Goal: Book appointment/travel/reservation

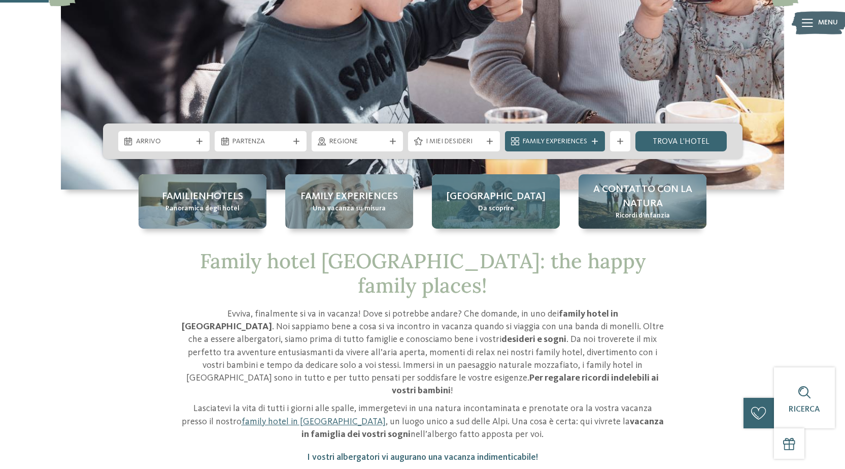
click at [478, 209] on div "Alto Adige Da scoprire" at bounding box center [496, 201] width 128 height 54
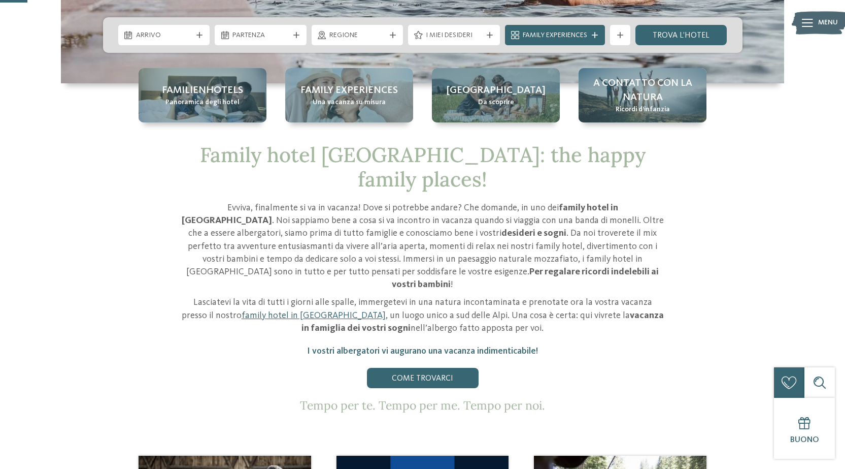
scroll to position [406, 0]
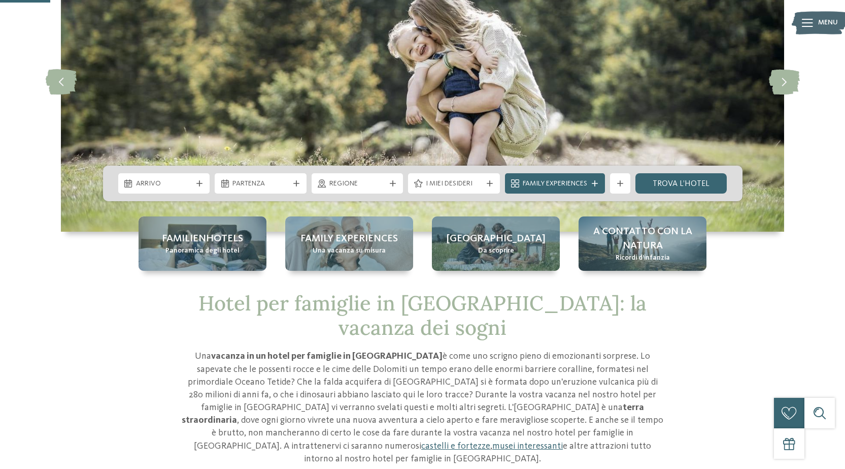
scroll to position [102, 0]
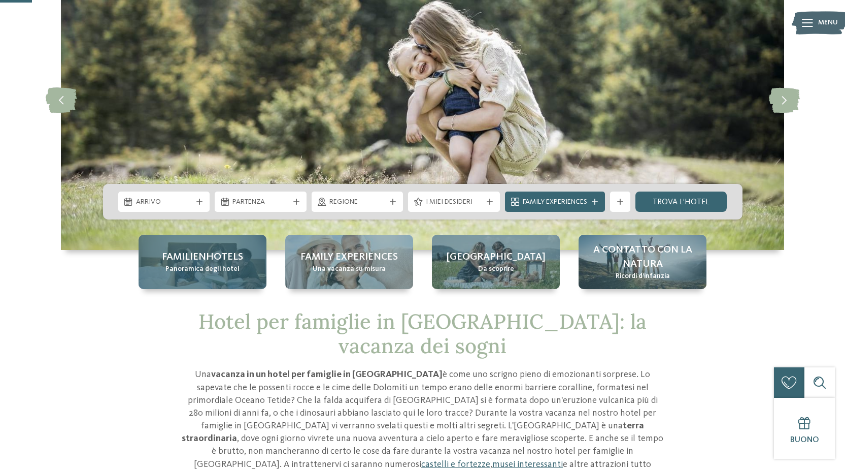
click at [212, 256] on span "Familienhotels" at bounding box center [202, 257] width 81 height 14
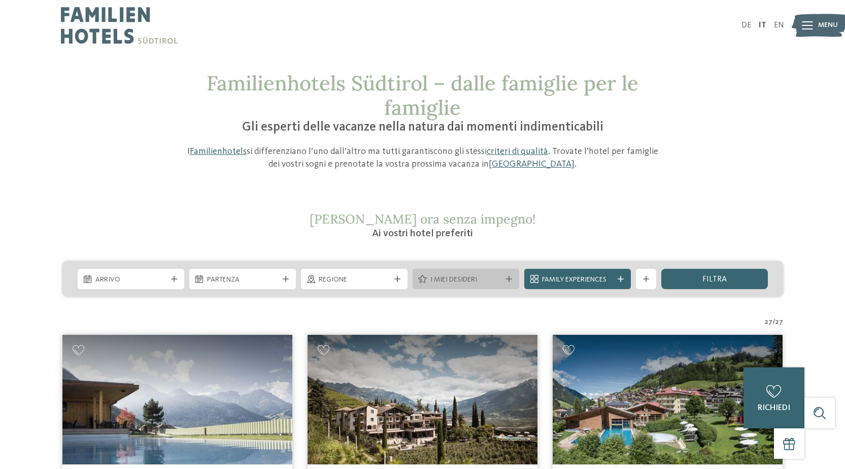
click at [511, 278] on icon at bounding box center [509, 279] width 6 height 6
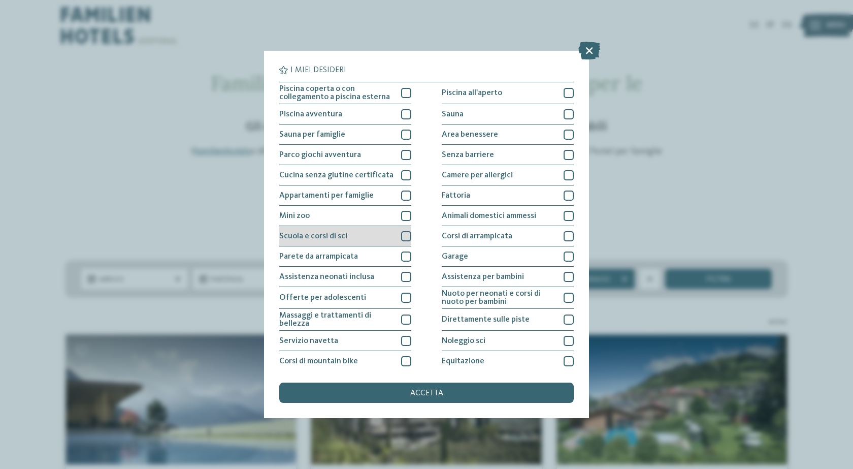
click at [401, 236] on div at bounding box center [406, 236] width 10 height 10
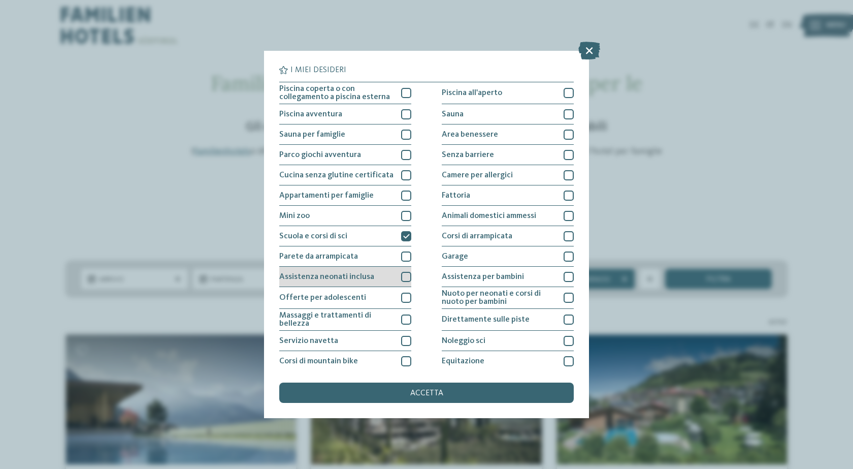
click at [401, 278] on div at bounding box center [406, 277] width 10 height 10
click at [585, 51] on icon at bounding box center [589, 51] width 22 height 18
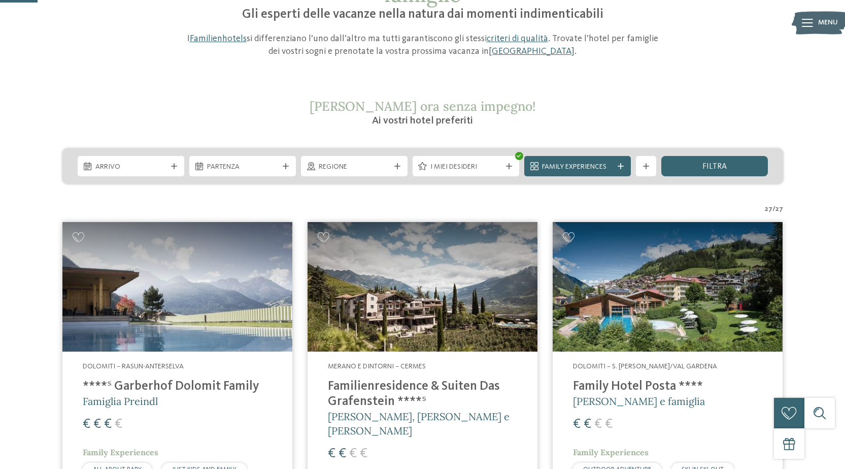
scroll to position [152, 0]
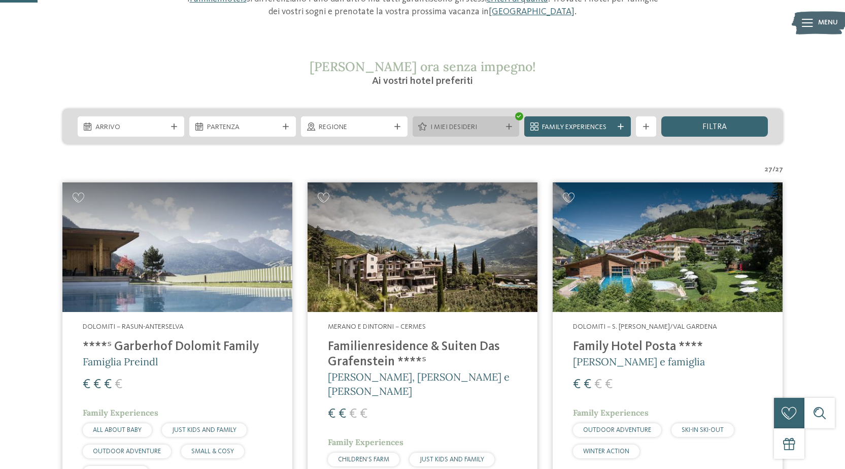
click at [504, 126] on div at bounding box center [509, 126] width 10 height 6
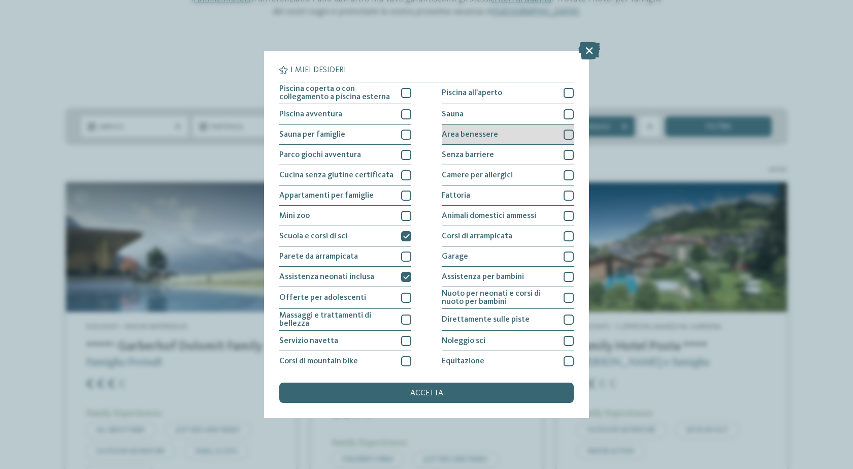
click at [563, 134] on div at bounding box center [568, 134] width 10 height 10
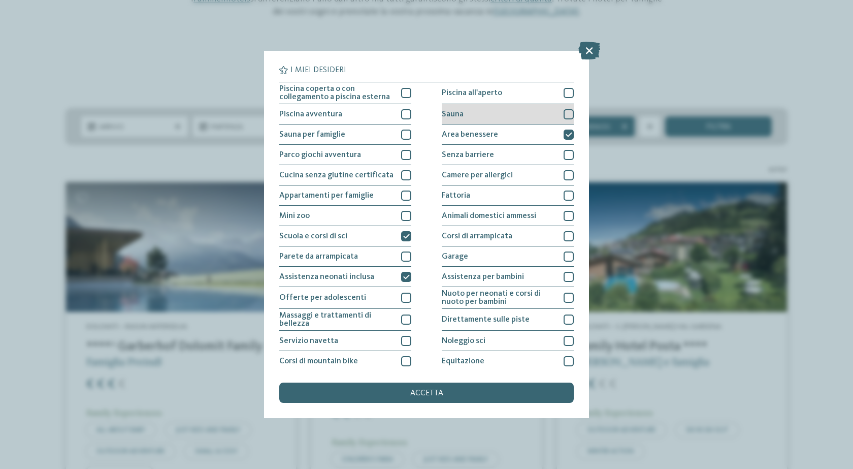
click at [563, 115] on div at bounding box center [568, 114] width 10 height 10
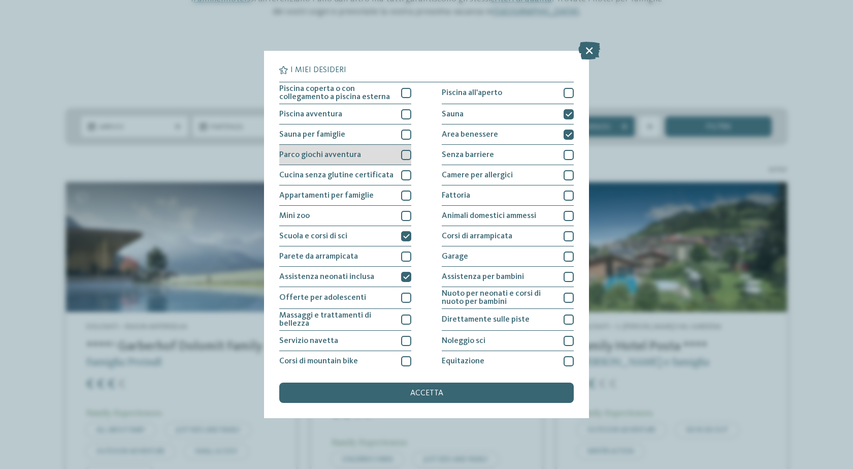
click at [404, 152] on div at bounding box center [406, 155] width 10 height 10
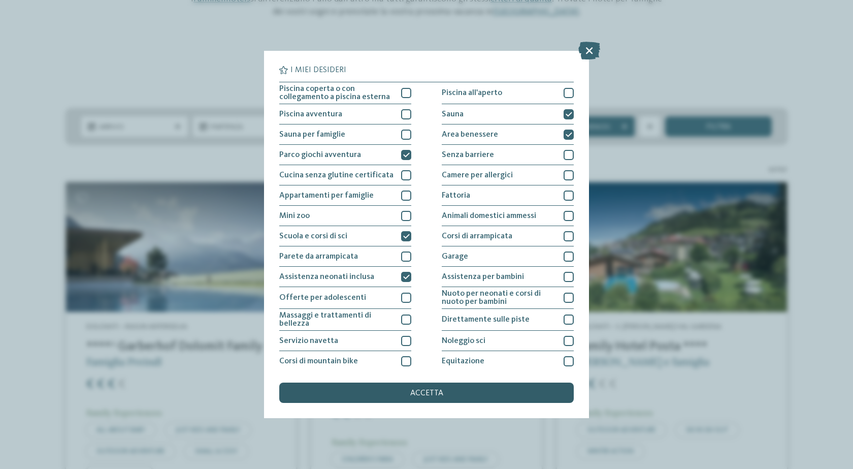
click at [445, 391] on div "accetta" at bounding box center [426, 392] width 294 height 20
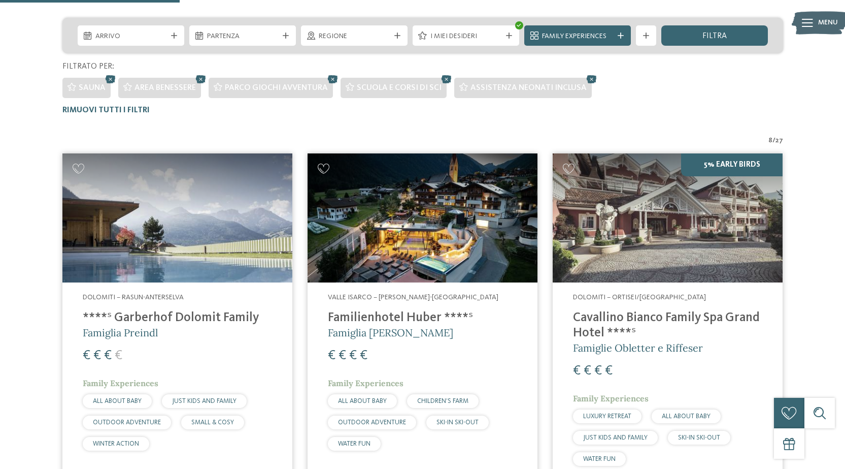
scroll to position [79, 0]
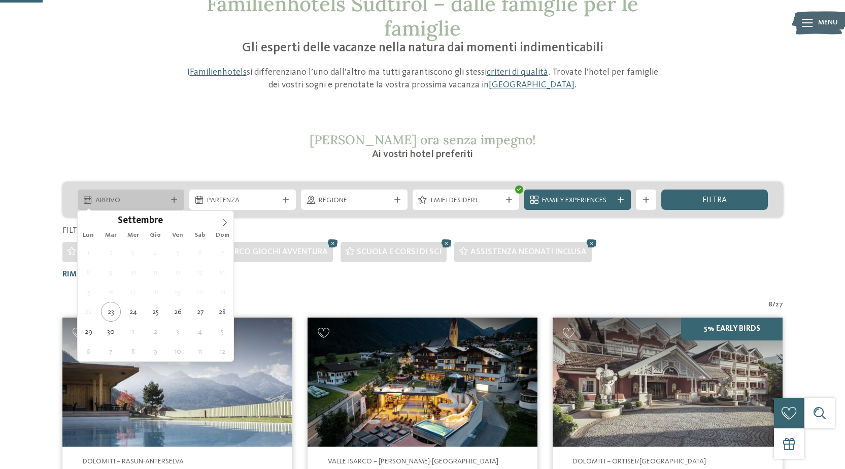
click at [171, 203] on icon at bounding box center [174, 199] width 6 height 6
click at [227, 219] on icon at bounding box center [224, 222] width 7 height 7
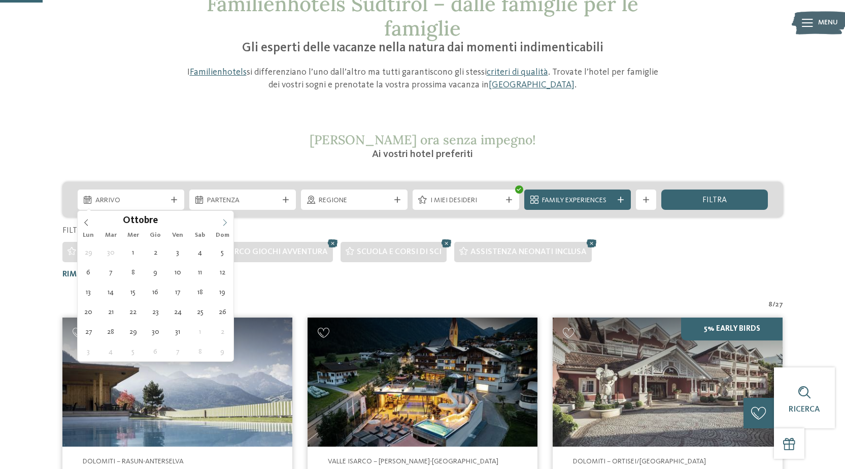
click at [227, 219] on icon at bounding box center [224, 222] width 7 height 7
type input "****"
click at [227, 219] on icon at bounding box center [224, 222] width 7 height 7
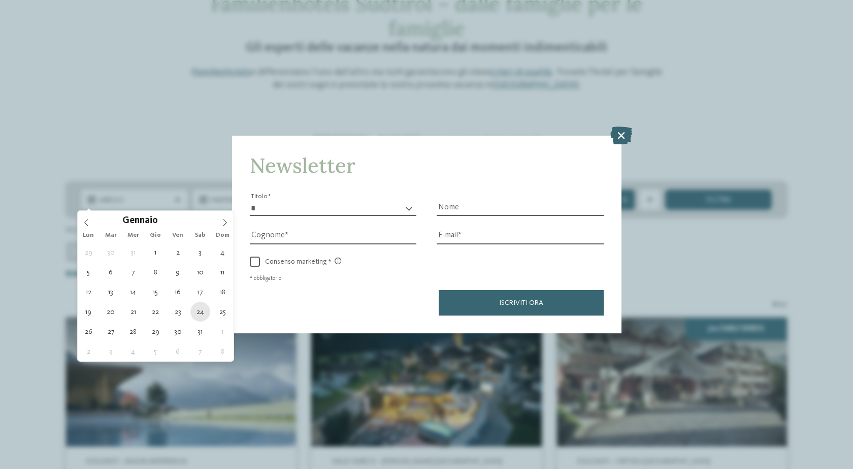
type div "24.01.2026"
type input "****"
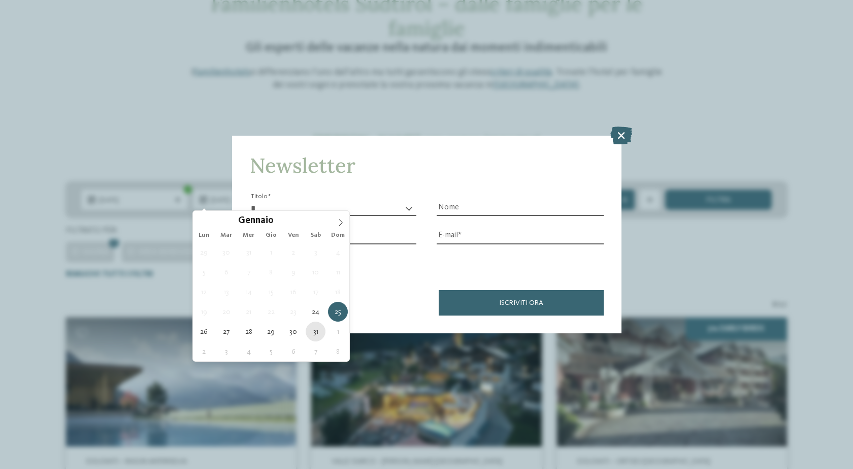
type div "31.01.2026"
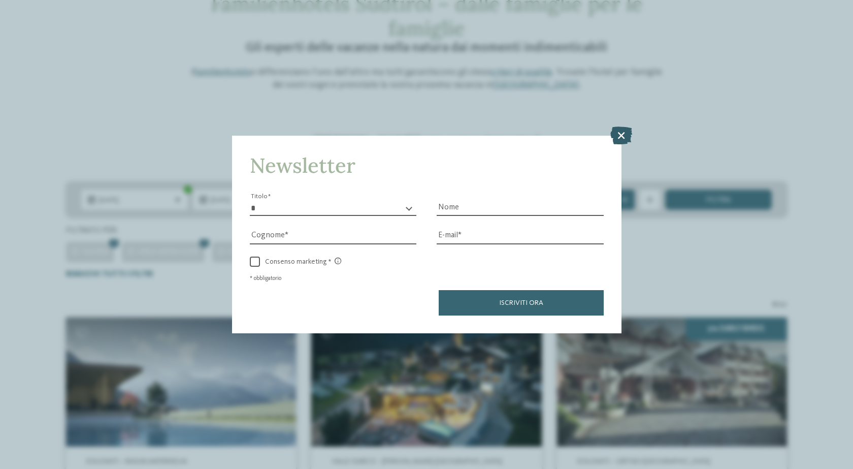
click at [621, 133] on icon at bounding box center [621, 135] width 22 height 18
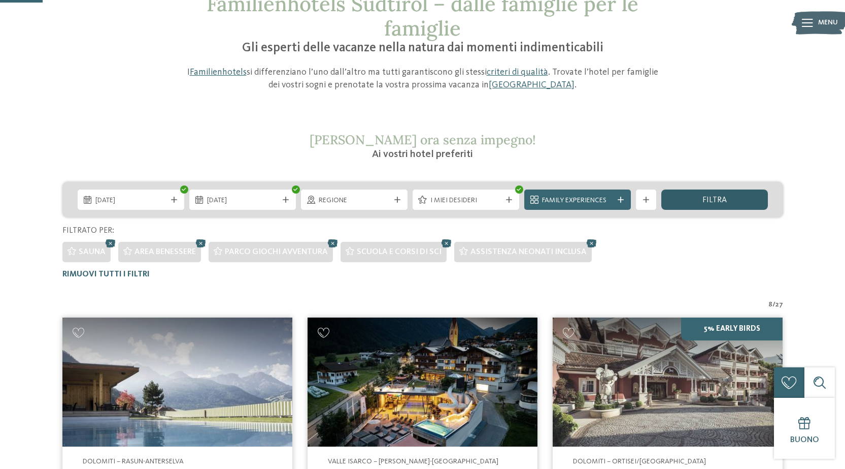
click at [733, 194] on div "filtra" at bounding box center [714, 199] width 107 height 20
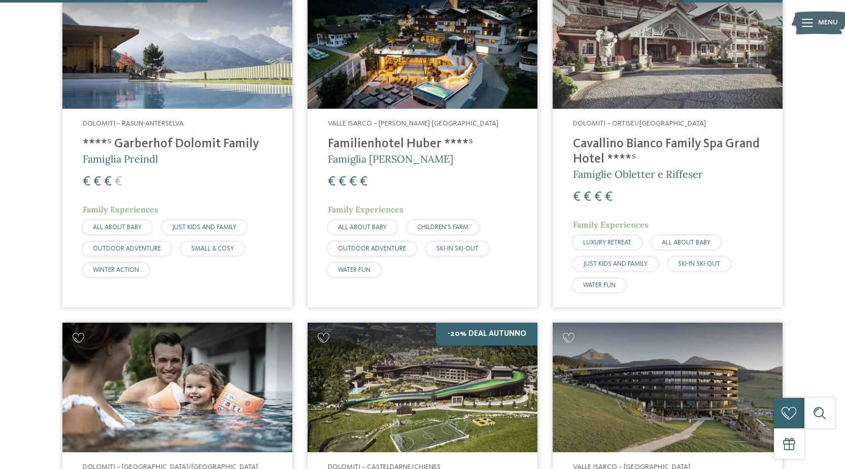
scroll to position [434, 0]
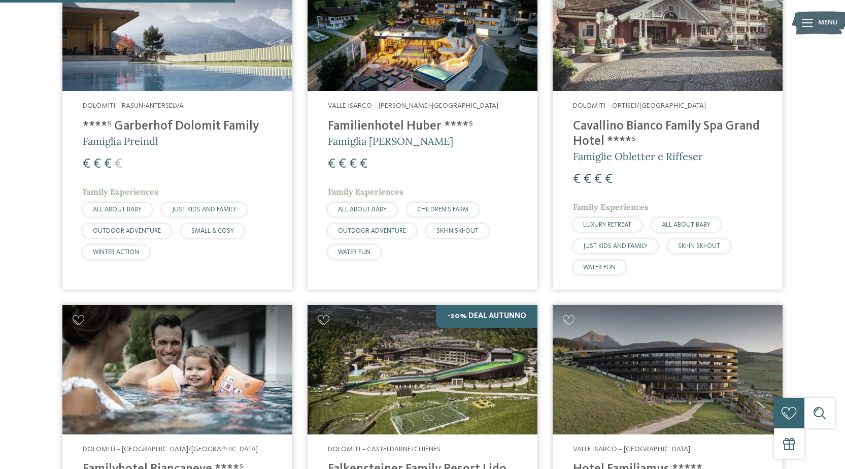
click at [686, 68] on img at bounding box center [668, 26] width 230 height 129
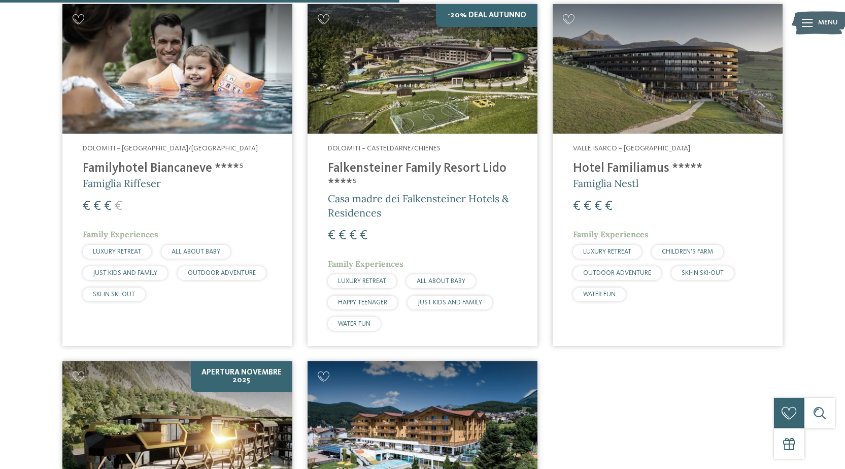
scroll to position [739, 0]
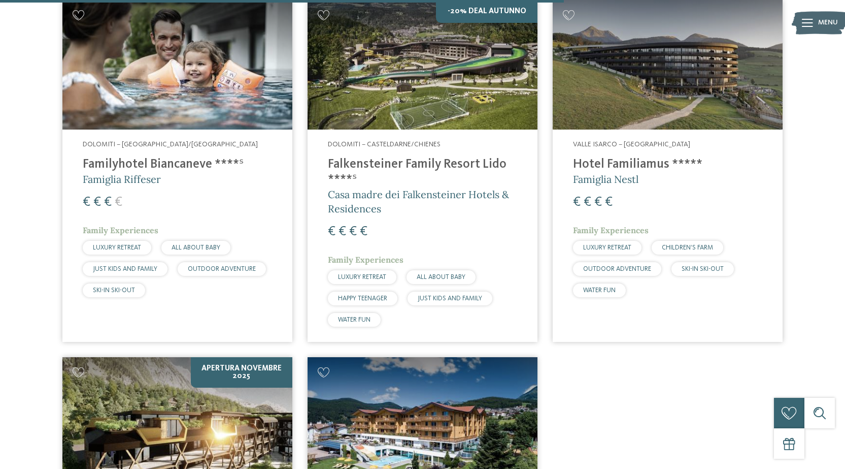
click at [447, 357] on img at bounding box center [423, 421] width 230 height 129
click at [244, 129] on img at bounding box center [177, 64] width 230 height 129
click at [157, 357] on img at bounding box center [177, 421] width 230 height 129
click at [399, 82] on img at bounding box center [423, 64] width 230 height 129
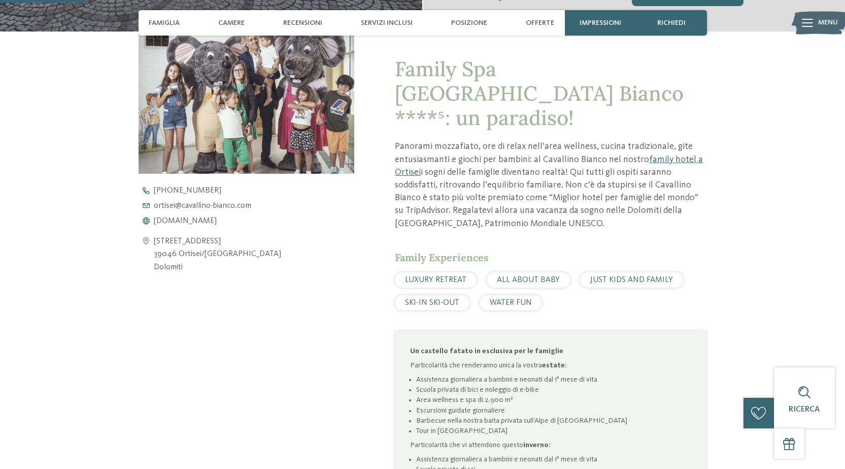
scroll to position [355, 0]
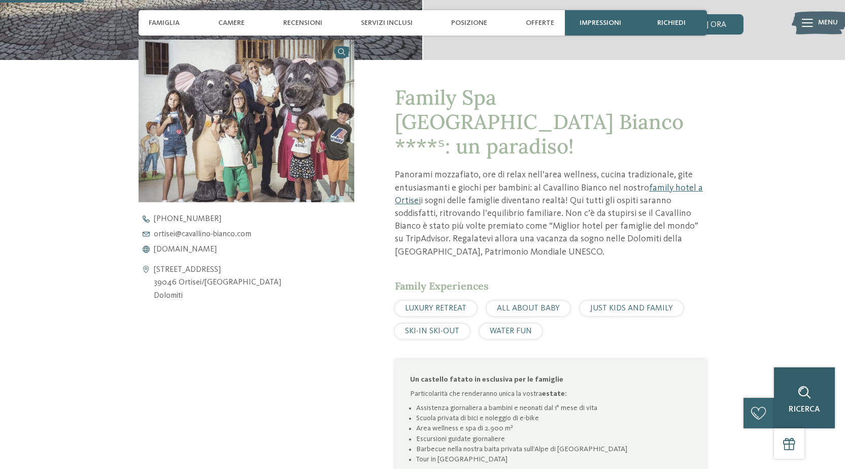
click at [799, 395] on icon at bounding box center [804, 392] width 13 height 13
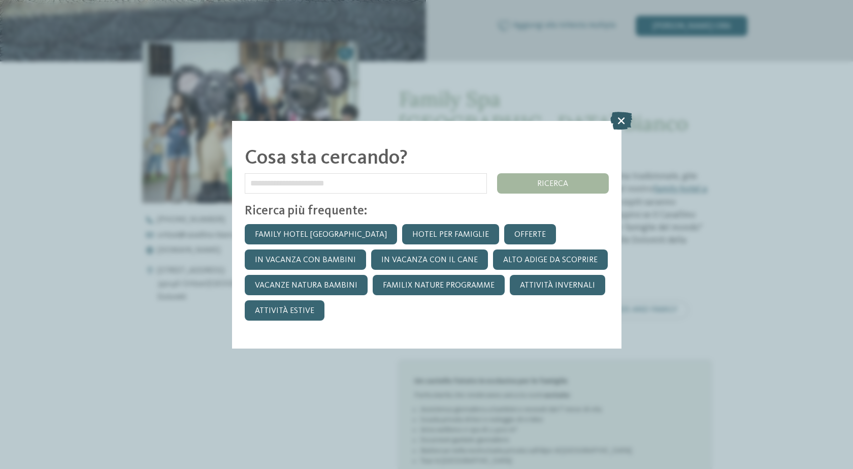
click at [626, 117] on icon at bounding box center [621, 120] width 22 height 18
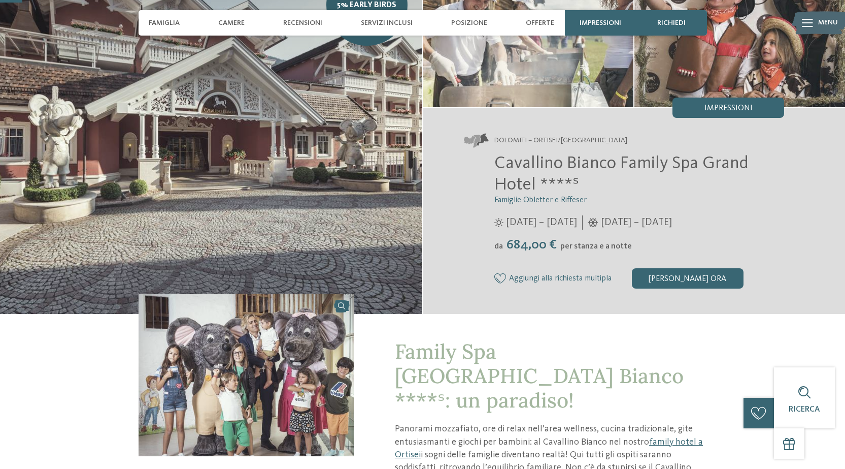
scroll to position [0, 0]
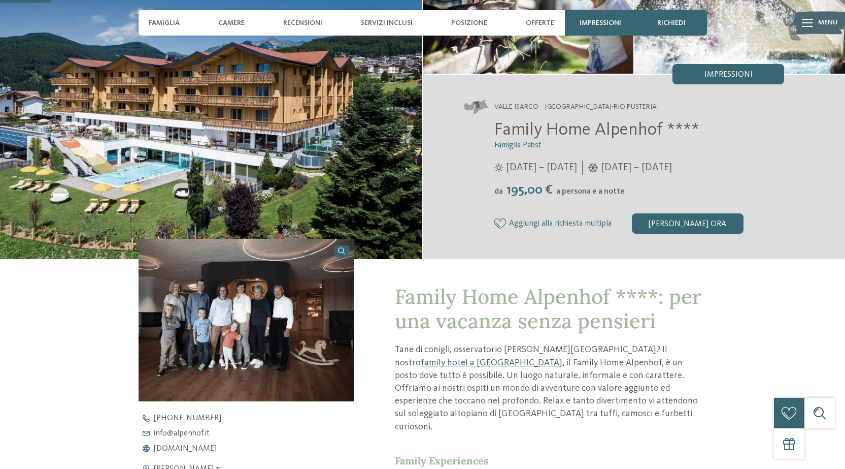
scroll to position [51, 0]
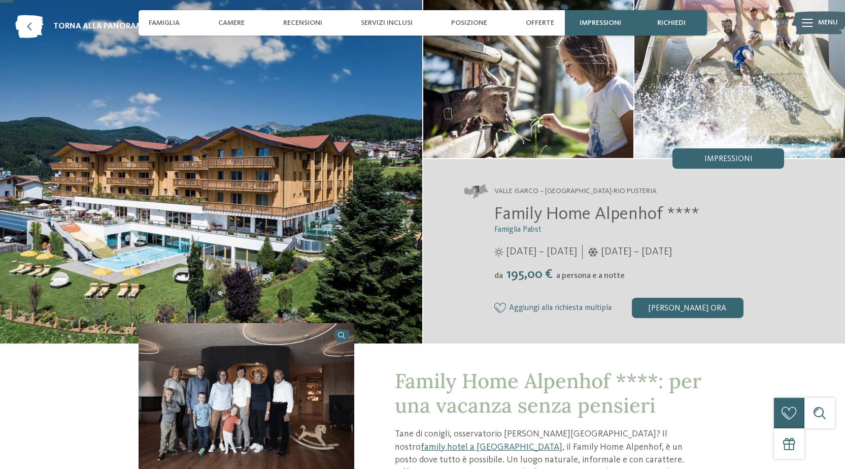
click at [348, 227] on img at bounding box center [211, 171] width 422 height 343
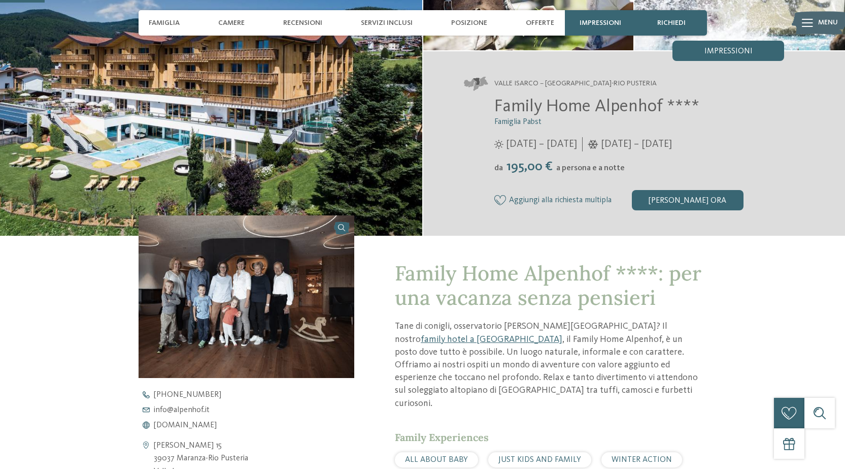
scroll to position [152, 0]
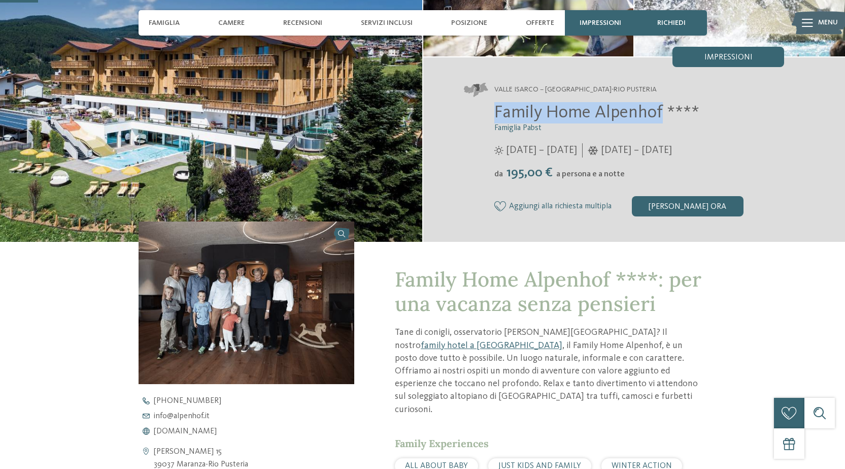
drag, startPoint x: 493, startPoint y: 109, endPoint x: 633, endPoint y: 107, distance: 139.6
click at [663, 116] on div "Family Home Alpenhof **** Famiglia Pabst 29/05/2025 – 09/11/2025 da" at bounding box center [624, 159] width 321 height 114
drag, startPoint x: 629, startPoint y: 107, endPoint x: 572, endPoint y: 130, distance: 61.9
click at [572, 130] on h3 "Famiglia Pabst" at bounding box center [639, 128] width 290 height 10
click at [676, 199] on div "[PERSON_NAME] ora" at bounding box center [688, 206] width 112 height 20
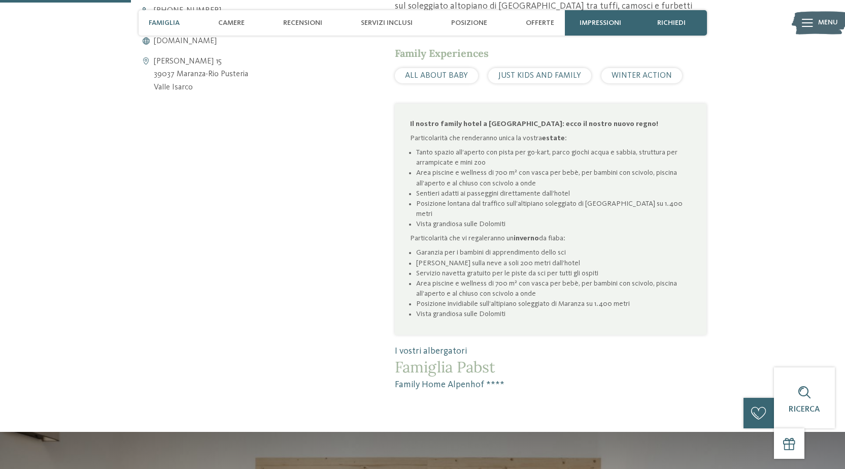
scroll to position [511, 0]
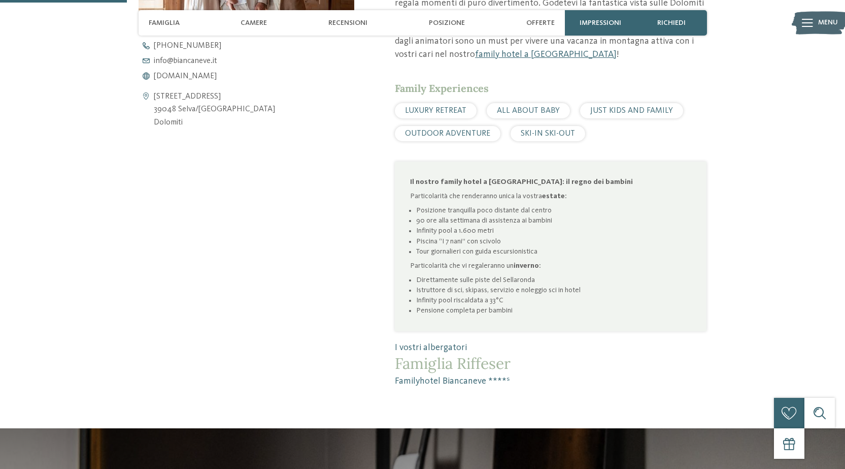
scroll to position [508, 0]
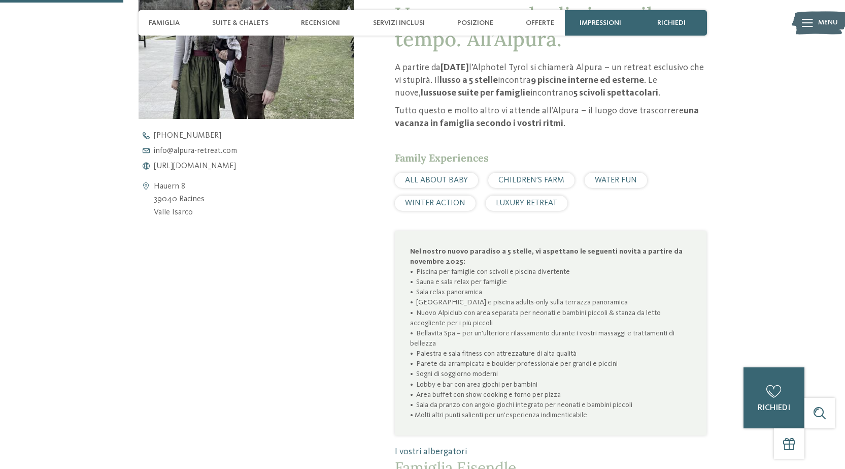
scroll to position [457, 0]
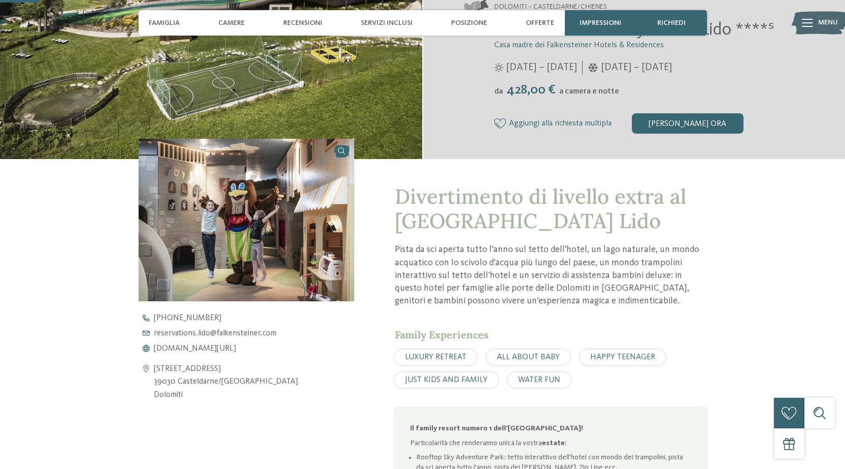
scroll to position [152, 0]
